Goal: Find specific page/section: Find specific page/section

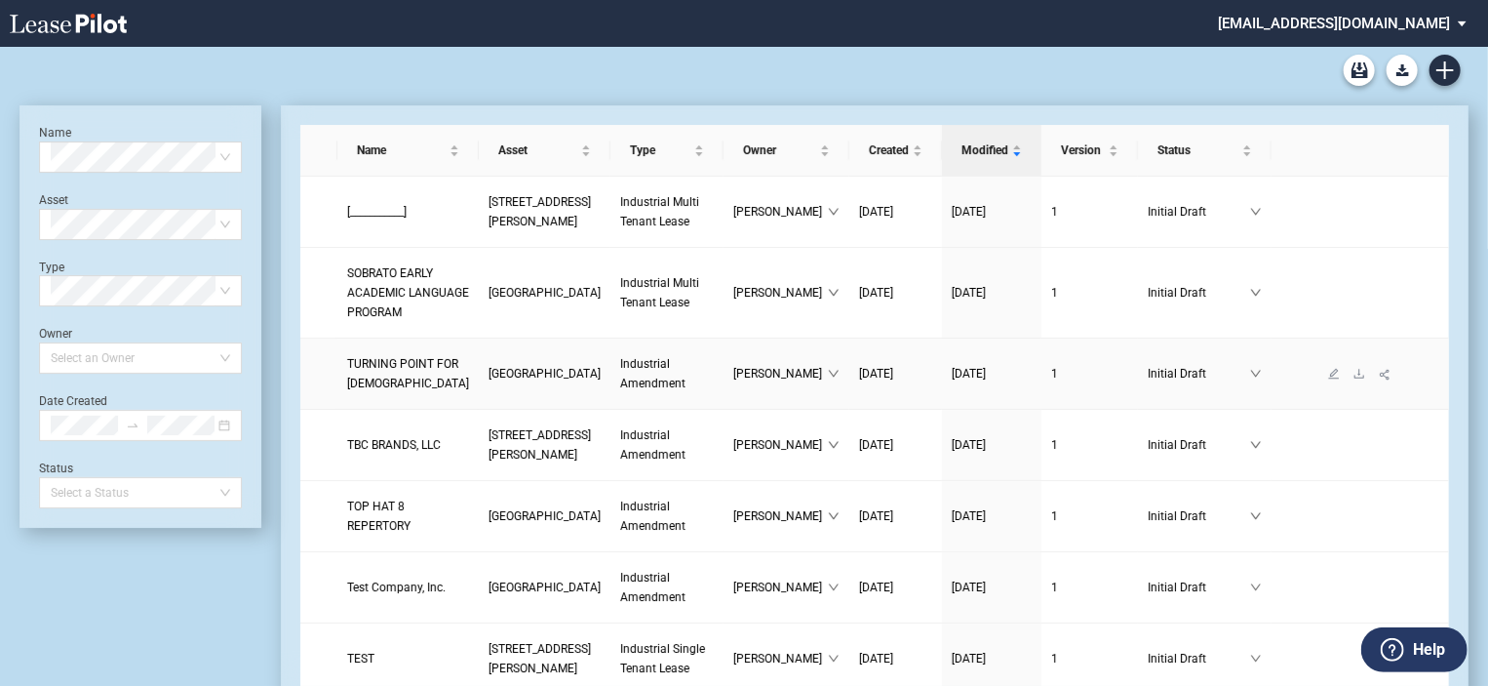
click at [489, 380] on span "[GEOGRAPHIC_DATA]" at bounding box center [545, 374] width 112 height 14
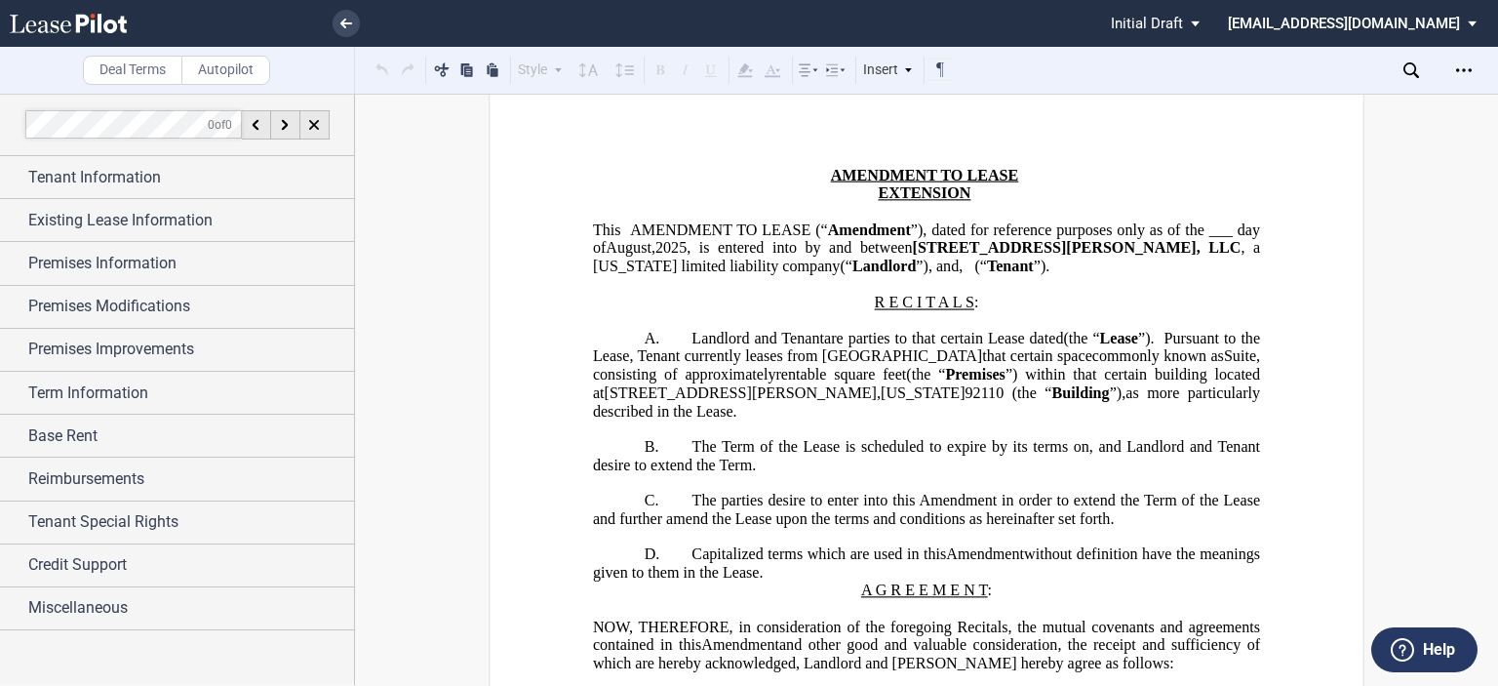
scroll to position [82, 0]
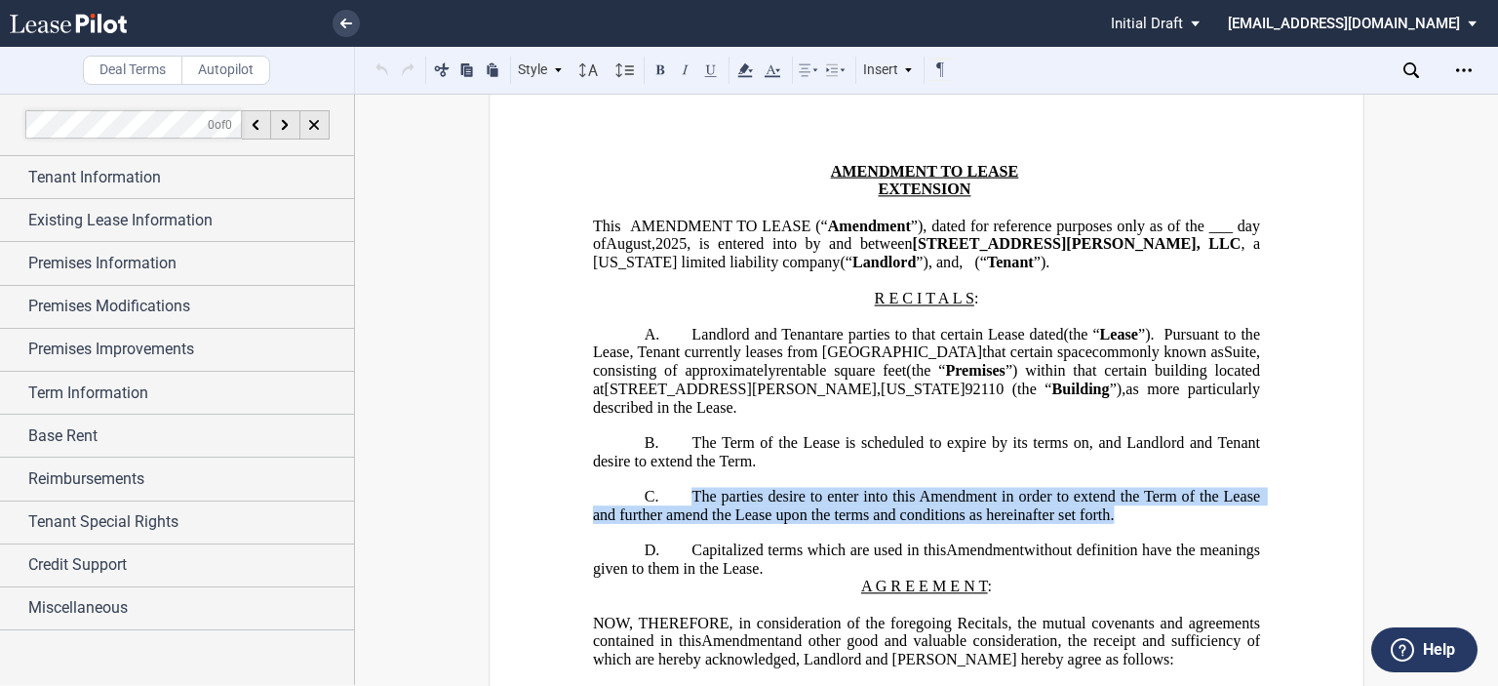
drag, startPoint x: 688, startPoint y: 509, endPoint x: 1113, endPoint y: 526, distance: 425.5
click at [1113, 524] on p "C. The parties desire to enter into this Amendment in order to extend the Term …" at bounding box center [926, 506] width 667 height 36
